Goal: Information Seeking & Learning: Learn about a topic

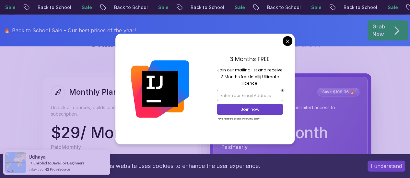
scroll to position [525, 0]
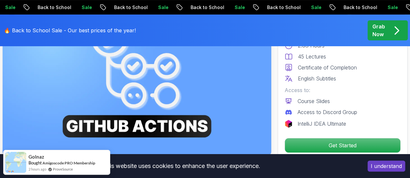
scroll to position [76, 0]
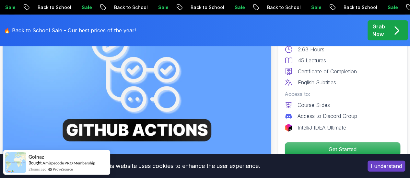
click at [125, 95] on img at bounding box center [137, 84] width 268 height 151
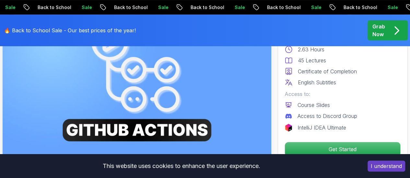
click at [203, 70] on img at bounding box center [137, 84] width 268 height 151
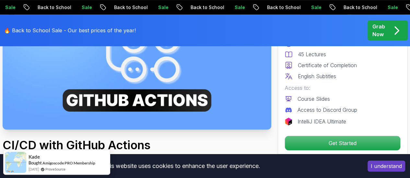
scroll to position [0, 0]
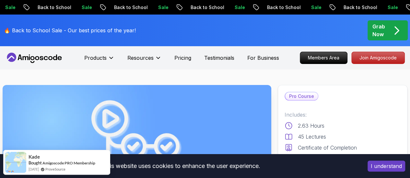
click at [57, 61] on icon at bounding box center [34, 58] width 58 height 10
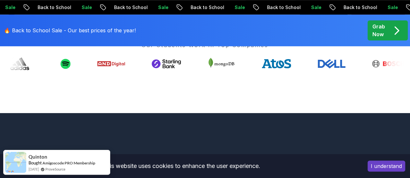
scroll to position [285, 0]
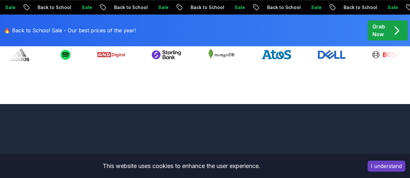
scroll to position [285, 0]
